Goal: Information Seeking & Learning: Understand process/instructions

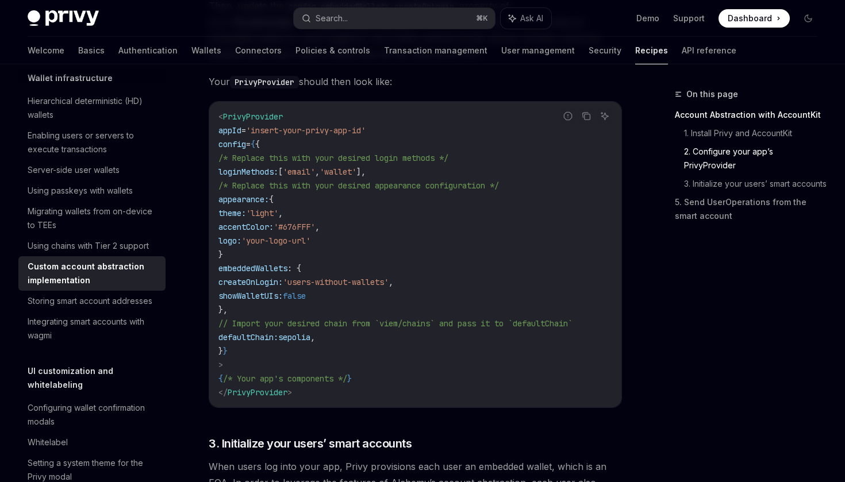
scroll to position [708, 0]
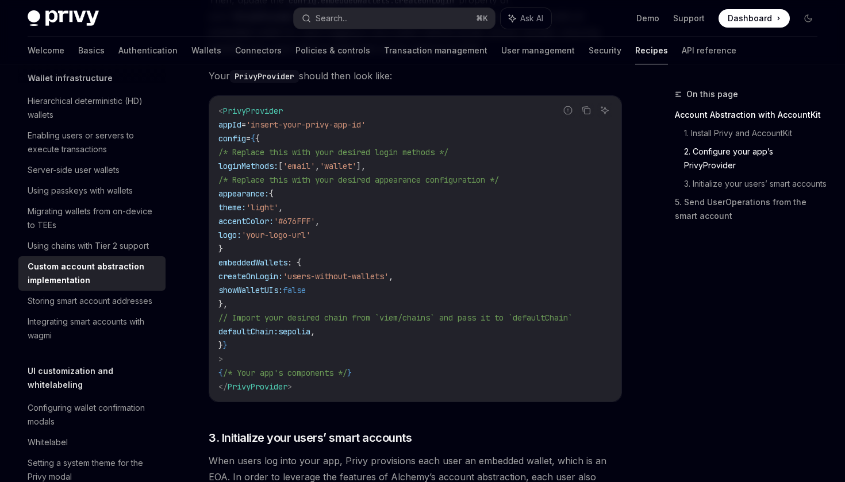
click at [365, 130] on span "'insert-your-privy-app-id'" at bounding box center [306, 125] width 120 height 10
click at [395, 129] on code "< PrivyProvider appId = 'insert-your-privy-app-id' config = { { /* Replace this…" at bounding box center [415, 249] width 394 height 290
click at [395, 145] on code "< PrivyProvider appId = 'insert-your-privy-app-id' config = { { /* Replace this…" at bounding box center [415, 249] width 394 height 290
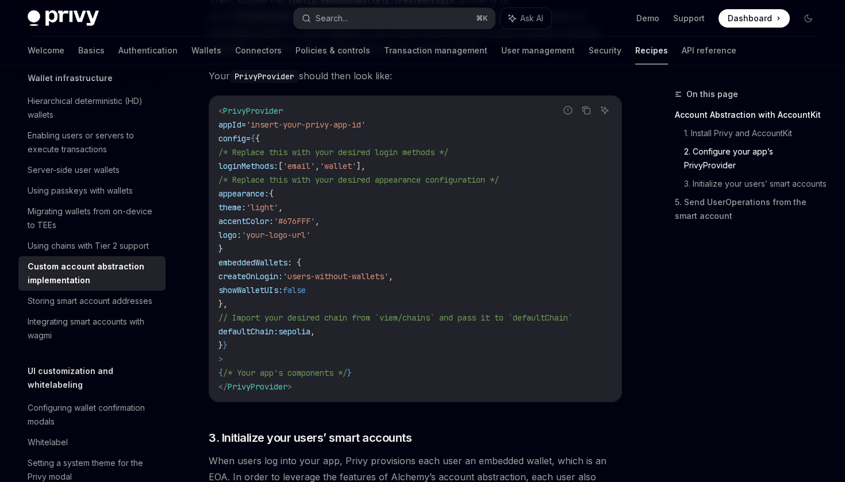
click at [395, 145] on code "< PrivyProvider appId = 'insert-your-privy-app-id' config = { { /* Replace this…" at bounding box center [415, 249] width 394 height 290
click at [417, 163] on code "< PrivyProvider appId = 'insert-your-privy-app-id' config = { { /* Replace this…" at bounding box center [415, 249] width 394 height 290
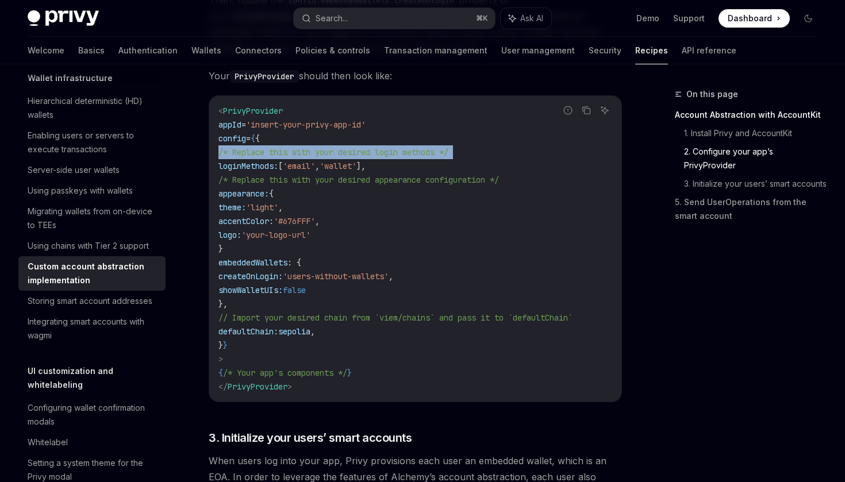
click at [448, 157] on span "/* Replace this with your desired login methods */" at bounding box center [333, 152] width 230 height 10
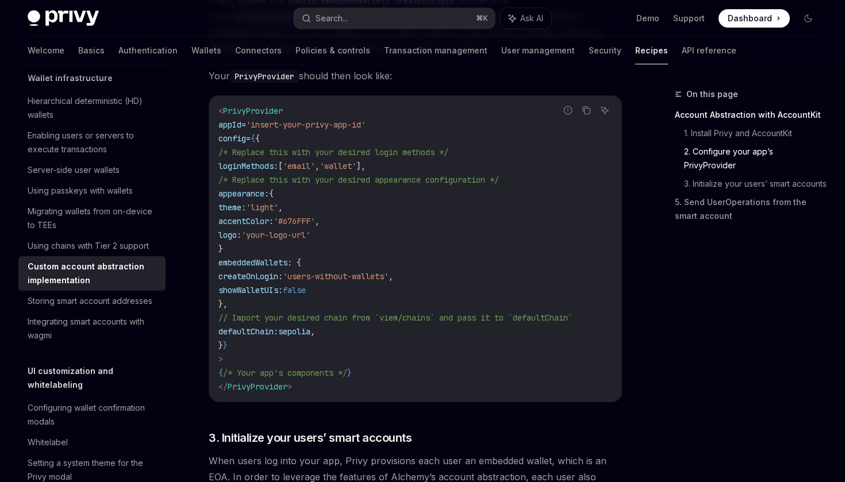
click at [448, 157] on span "/* Replace this with your desired login methods */" at bounding box center [333, 152] width 230 height 10
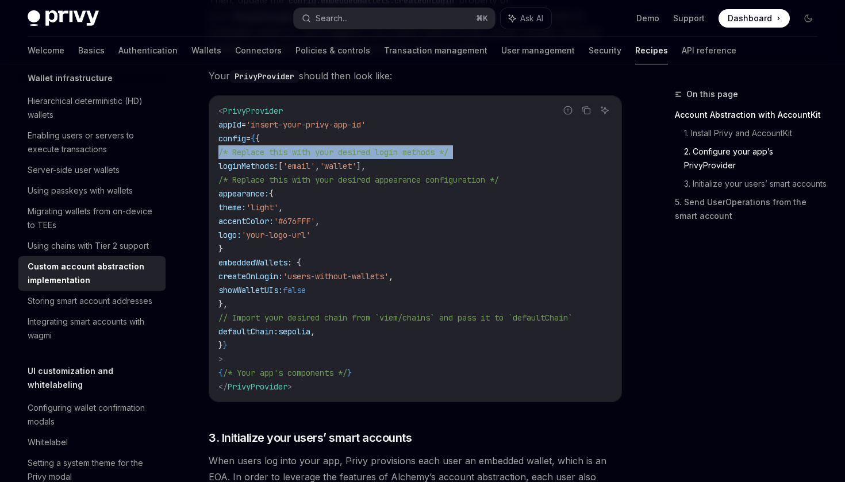
click at [448, 157] on span "/* Replace this with your desired login methods */" at bounding box center [333, 152] width 230 height 10
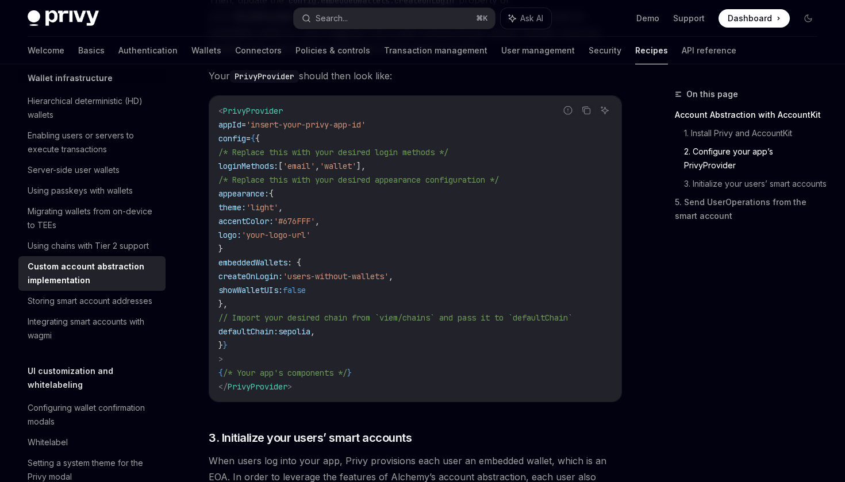
click at [448, 157] on span "/* Replace this with your desired login methods */" at bounding box center [333, 152] width 230 height 10
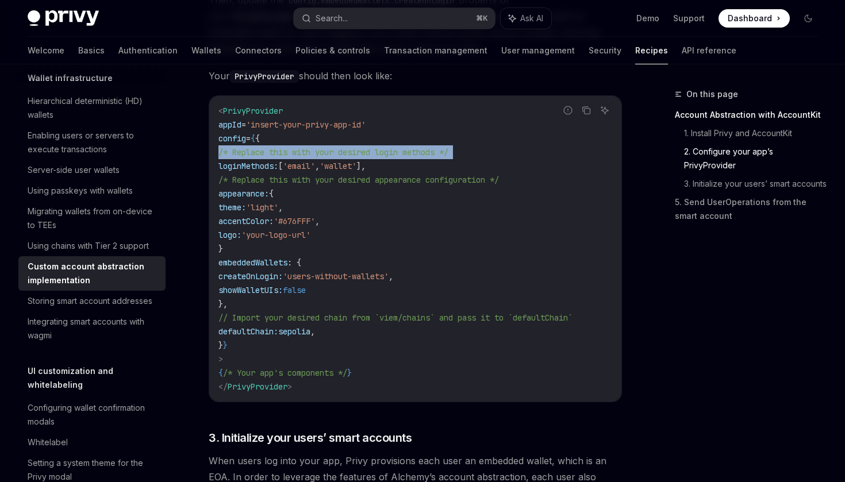
click at [491, 170] on code "< PrivyProvider appId = 'insert-your-privy-app-id' config = { { /* Replace this…" at bounding box center [415, 249] width 394 height 290
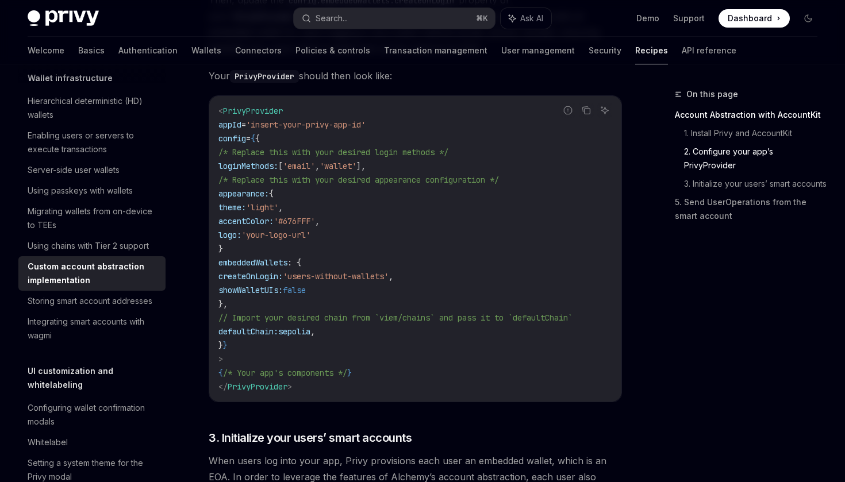
click at [491, 170] on code "< PrivyProvider appId = 'insert-your-privy-app-id' config = { { /* Replace this…" at bounding box center [415, 249] width 394 height 290
click at [501, 173] on code "< PrivyProvider appId = 'insert-your-privy-app-id' config = { { /* Replace this…" at bounding box center [415, 249] width 394 height 290
